Goal: Transaction & Acquisition: Purchase product/service

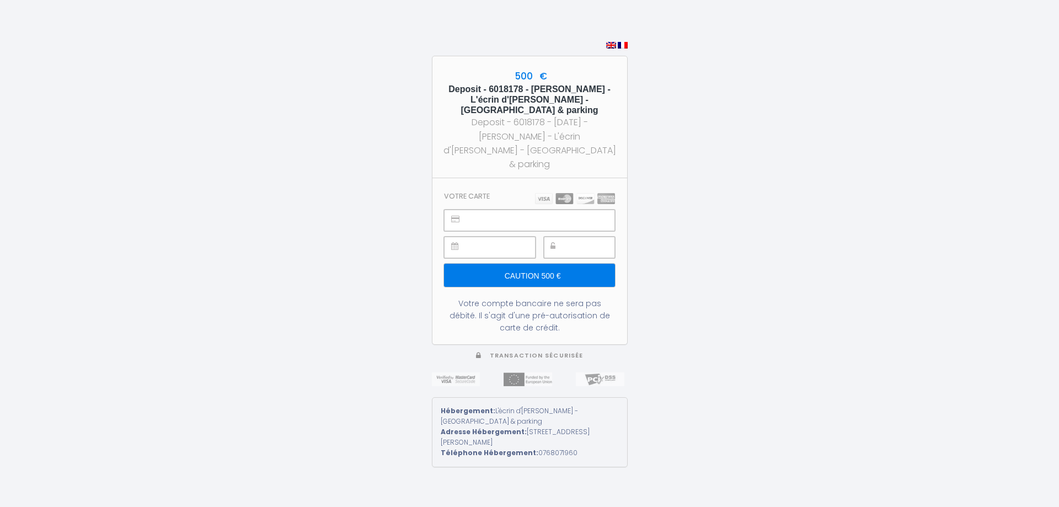
click at [564, 274] on input "Caution 500 €" at bounding box center [529, 275] width 170 height 23
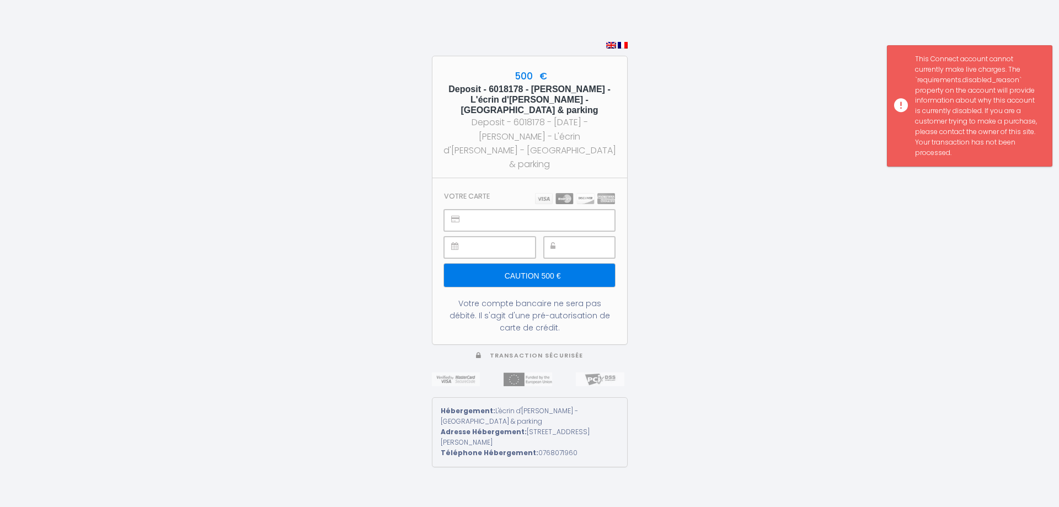
click at [563, 265] on input "Caution 500 €" at bounding box center [529, 275] width 170 height 23
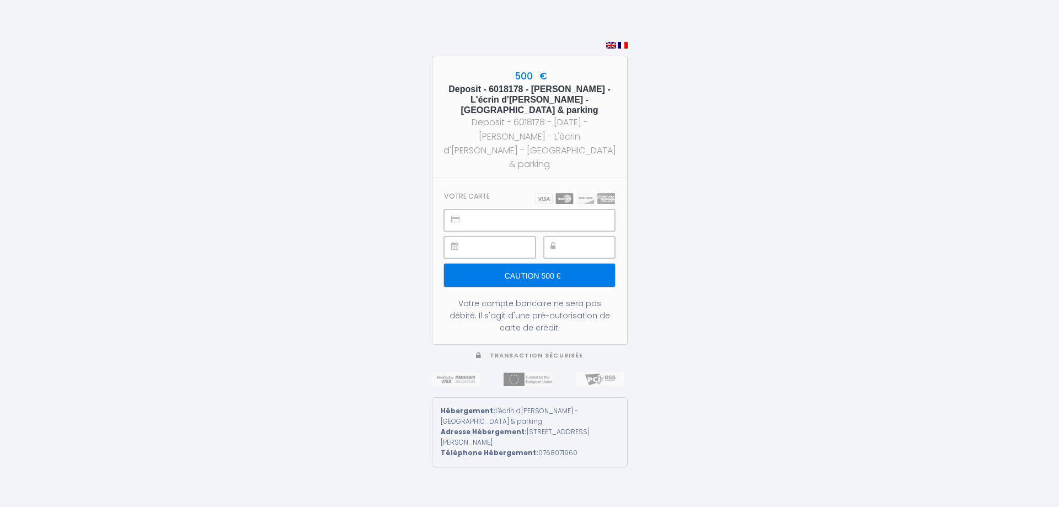
click at [580, 228] on div at bounding box center [529, 237] width 170 height 54
click at [566, 270] on input "Caution 500 €" at bounding box center [529, 275] width 170 height 23
drag, startPoint x: 246, startPoint y: 142, endPoint x: 270, endPoint y: 154, distance: 27.1
click at [247, 142] on div "500 € Deposit - 6018178 - [PERSON_NAME] - L'écrin d'[PERSON_NAME][GEOGRAPHIC_DA…" at bounding box center [529, 253] width 1059 height 507
click at [573, 268] on input "Caution 500 €" at bounding box center [529, 275] width 170 height 23
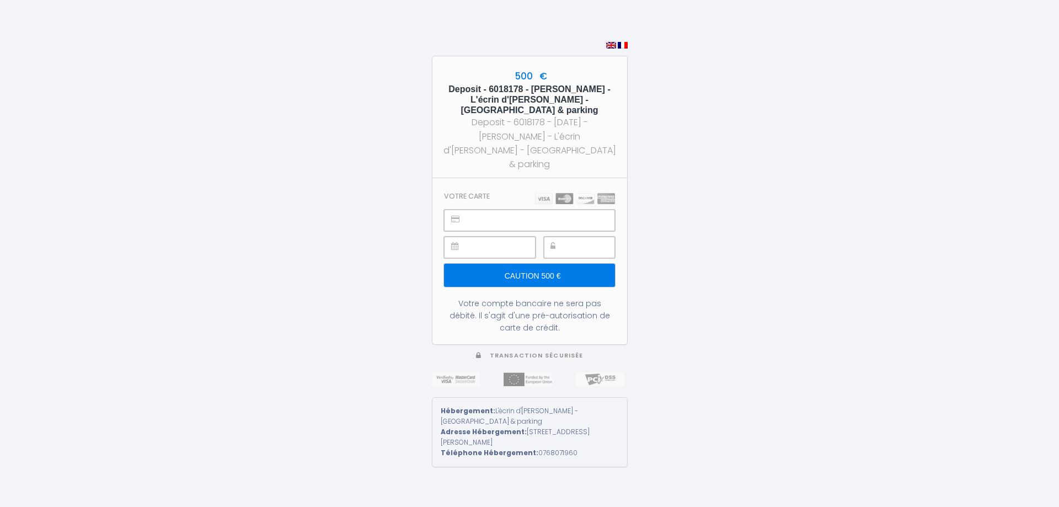
click at [285, 76] on div "500 € Deposit - 6018178 - [PERSON_NAME] - L'écrin d'[PERSON_NAME][GEOGRAPHIC_DA…" at bounding box center [529, 253] width 1059 height 507
click at [550, 274] on input "Caution 500 €" at bounding box center [529, 275] width 170 height 23
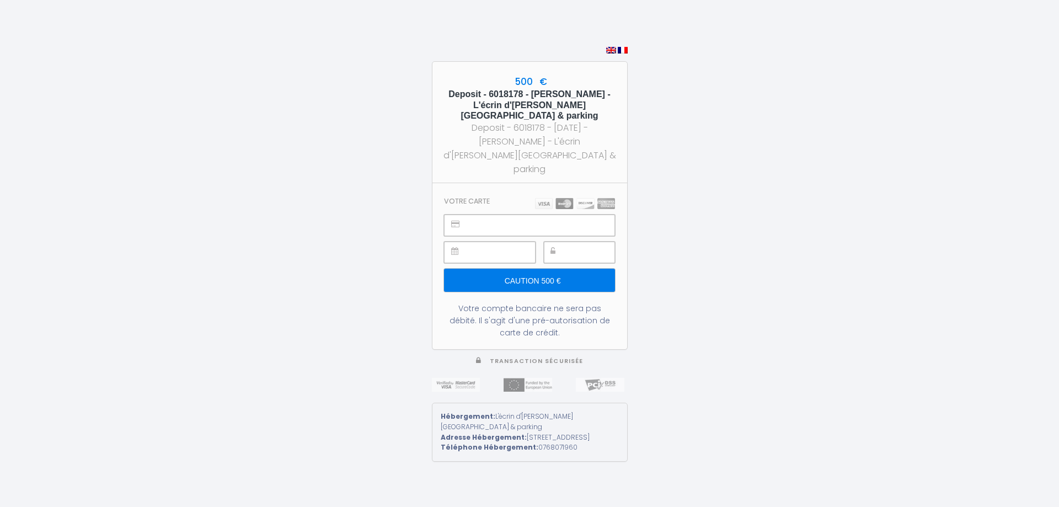
click at [604, 273] on input "Caution 500 €" at bounding box center [529, 280] width 170 height 23
